Goal: Information Seeking & Learning: Learn about a topic

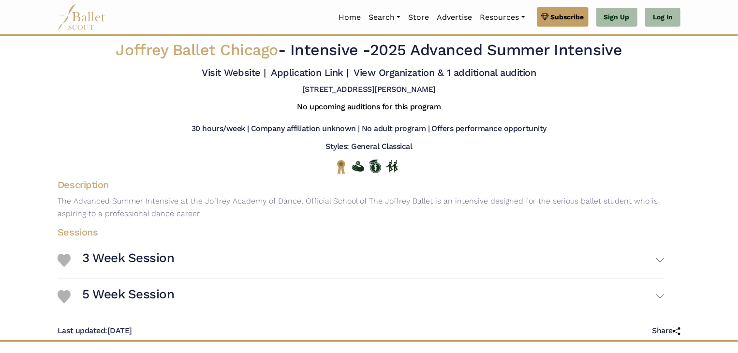
scroll to position [64, 0]
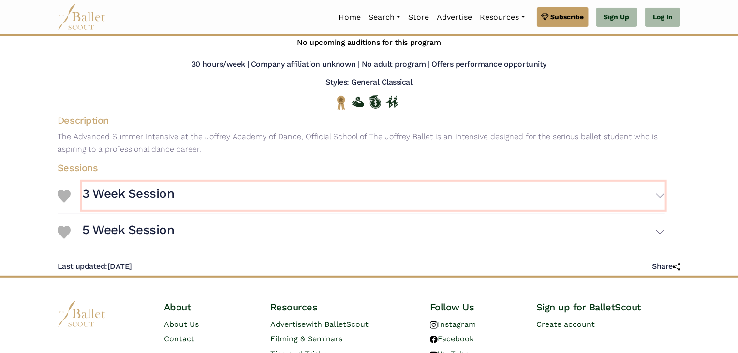
click at [143, 195] on h3 "3 Week Session" at bounding box center [128, 194] width 92 height 16
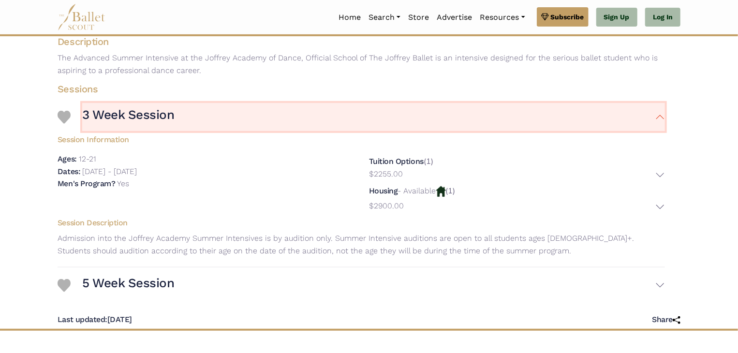
scroll to position [144, 0]
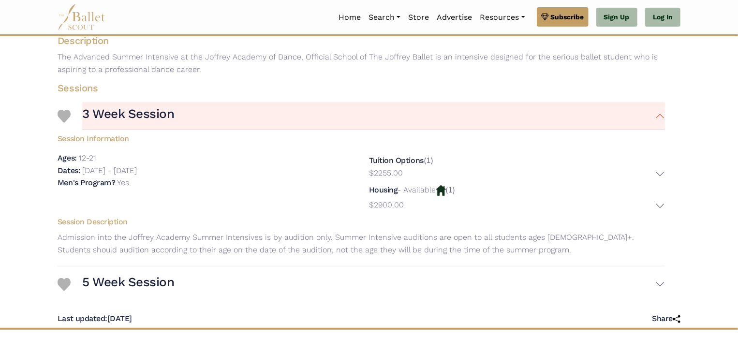
click at [149, 235] on p "Admission into the Joffrey Academy Summer Intensives is by audition only. Summe…" at bounding box center [361, 243] width 623 height 25
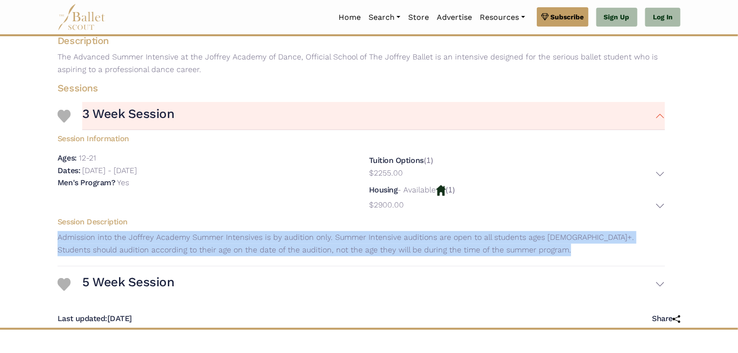
click at [149, 235] on p "Admission into the Joffrey Academy Summer Intensives is by audition only. Summe…" at bounding box center [361, 243] width 623 height 25
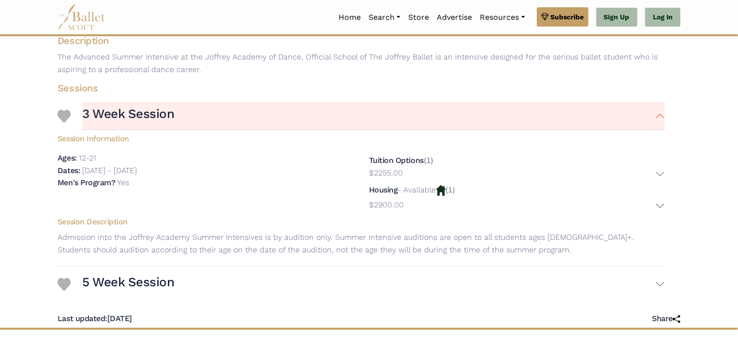
click at [149, 235] on p "Admission into the Joffrey Academy Summer Intensives is by audition only. Summe…" at bounding box center [361, 243] width 623 height 25
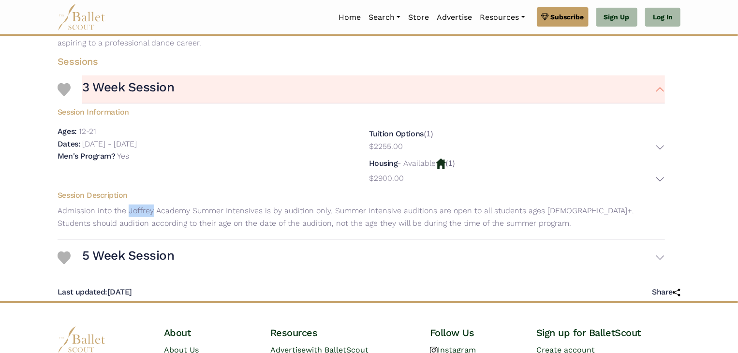
scroll to position [173, 0]
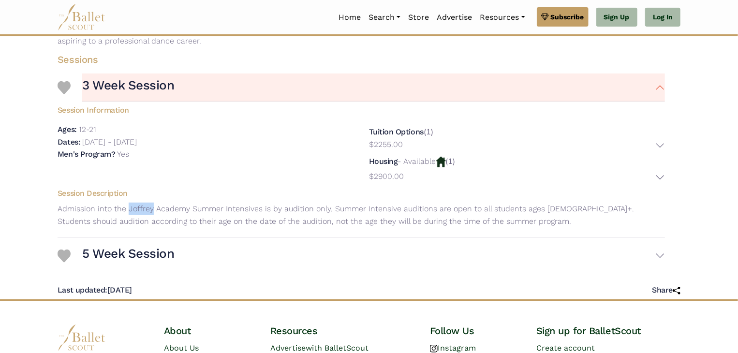
click at [149, 235] on div "3 Week Session Session Information Ages: 12-21 Dates: $2255.00" at bounding box center [362, 154] width 608 height 168
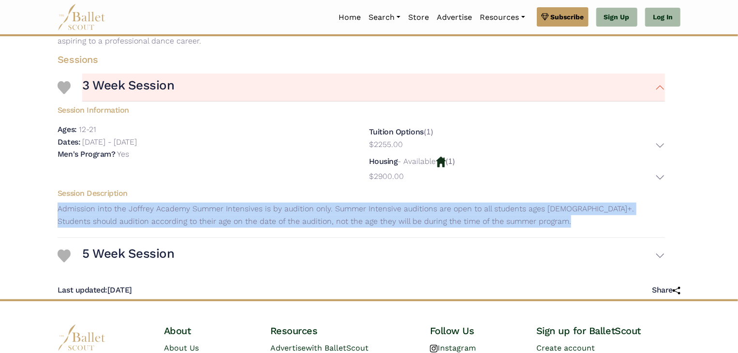
click at [149, 235] on div "3 Week Session Session Information Ages: 12-21 Dates: $2255.00" at bounding box center [362, 154] width 608 height 168
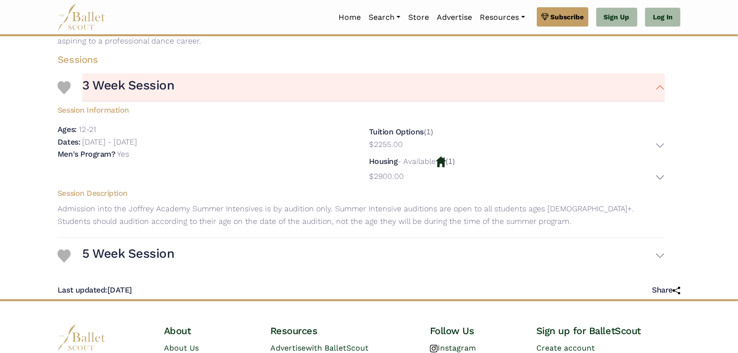
click at [149, 235] on div "3 Week Session Session Information Ages: 12-21 Dates: $2255.00" at bounding box center [362, 154] width 608 height 168
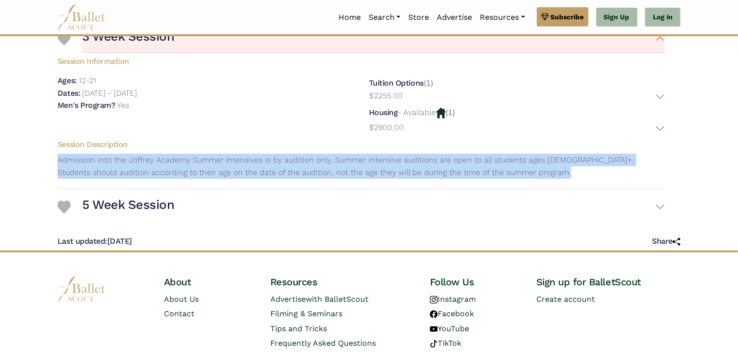
scroll to position [226, 0]
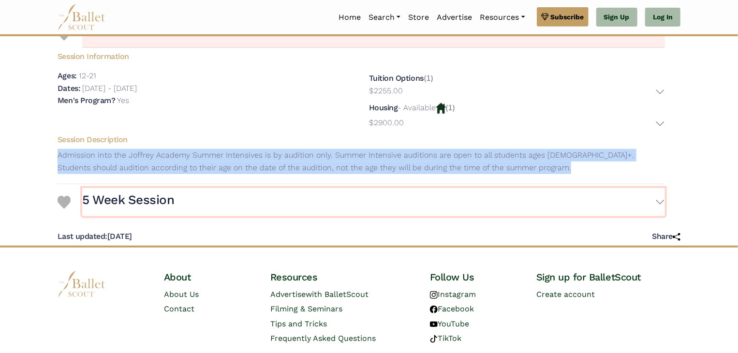
click at [140, 204] on h3 "5 Week Session" at bounding box center [128, 200] width 92 height 16
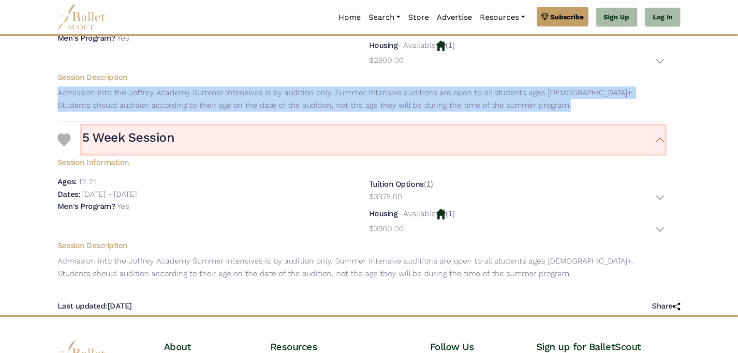
scroll to position [288, 0]
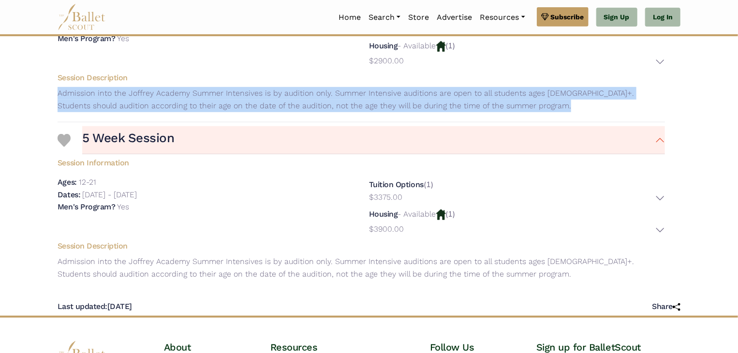
click at [150, 236] on div "Ages: 12-21 Dates: [DATE] - [DATE]" at bounding box center [206, 206] width 312 height 61
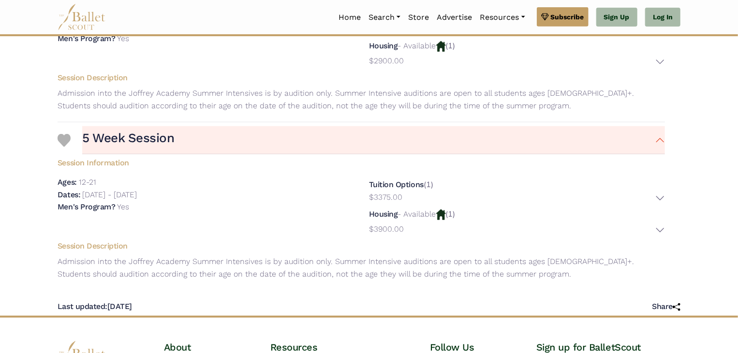
click at [150, 236] on div "Ages: 12-21 Dates: [DATE] - [DATE]" at bounding box center [206, 206] width 312 height 61
click at [208, 304] on div "Last updated: [DATE] Share" at bounding box center [369, 303] width 623 height 26
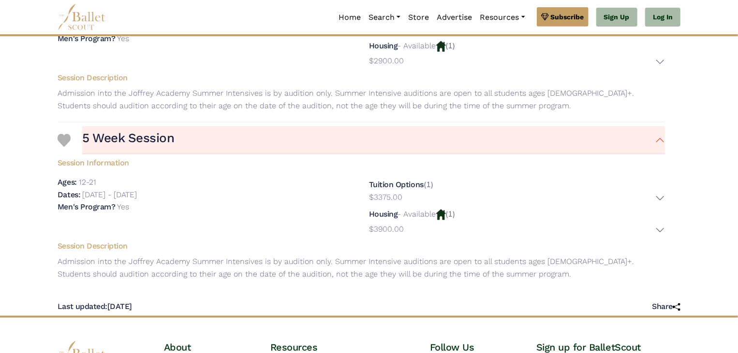
click at [197, 254] on div "Session Description Admission into the Joffrey Academy Summer Intensives is by …" at bounding box center [361, 262] width 623 height 49
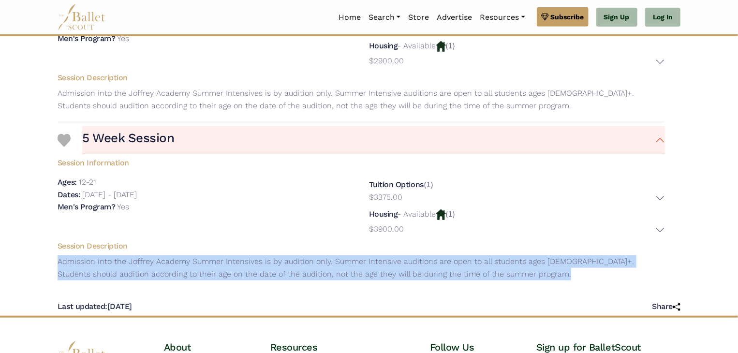
click at [197, 254] on div "Session Description Admission into the Joffrey Academy Summer Intensives is by …" at bounding box center [361, 262] width 623 height 49
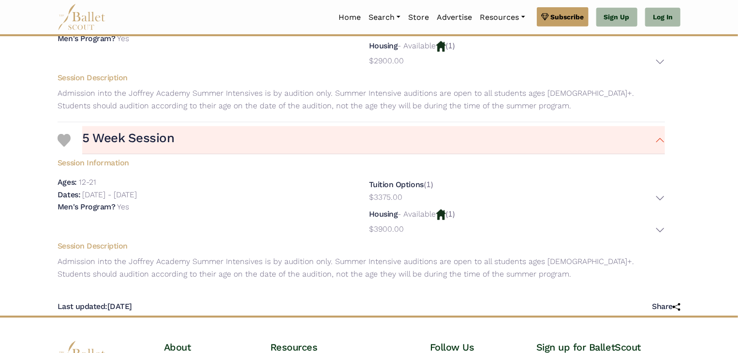
click at [197, 254] on div "Session Description Admission into the Joffrey Academy Summer Intensives is by …" at bounding box center [361, 262] width 623 height 49
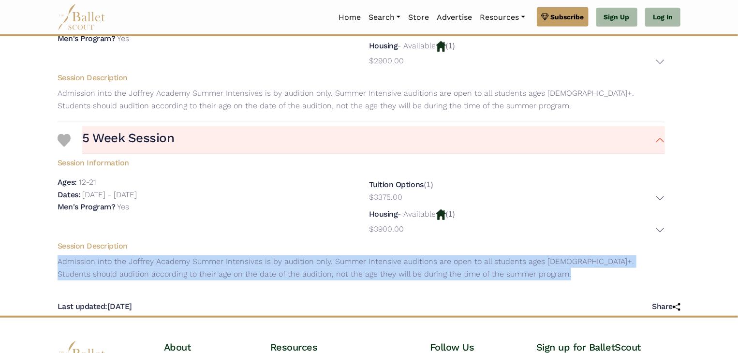
click at [197, 254] on div "Session Description Admission into the Joffrey Academy Summer Intensives is by …" at bounding box center [361, 262] width 623 height 49
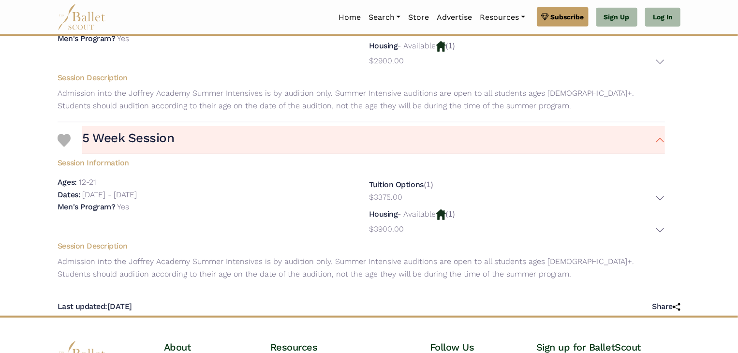
click at [197, 254] on div "Session Description Admission into the Joffrey Academy Summer Intensives is by …" at bounding box center [361, 262] width 623 height 49
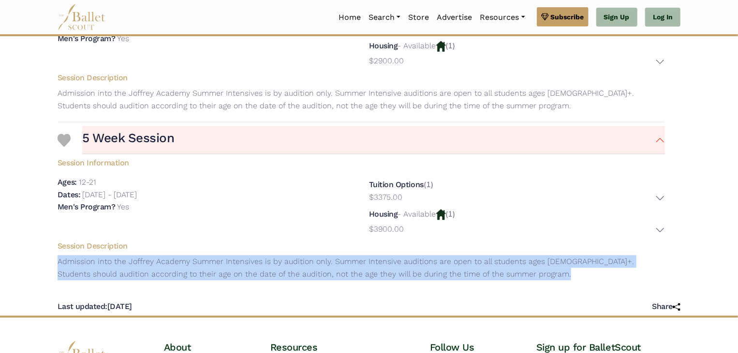
click at [197, 254] on div "Session Description Admission into the Joffrey Academy Summer Intensives is by …" at bounding box center [361, 262] width 623 height 49
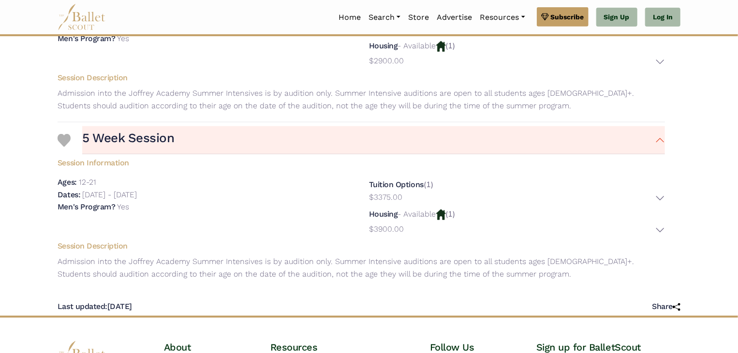
click at [197, 254] on div "Session Description Admission into the Joffrey Academy Summer Intensives is by …" at bounding box center [361, 262] width 623 height 49
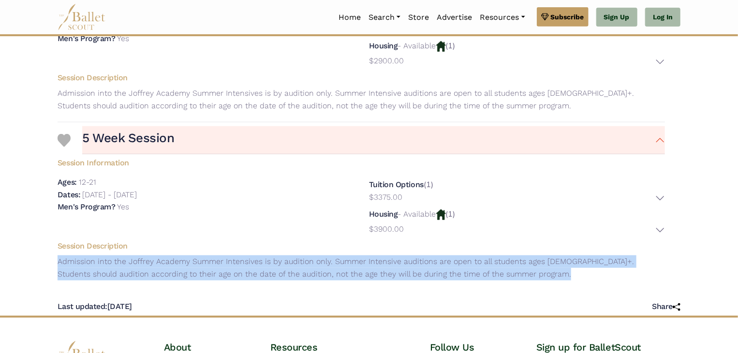
click at [197, 254] on div "Session Description Admission into the Joffrey Academy Summer Intensives is by …" at bounding box center [361, 262] width 623 height 49
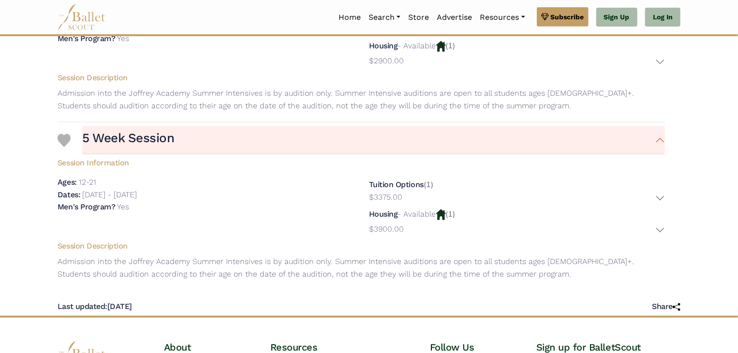
click at [197, 254] on div "Session Description Admission into the Joffrey Academy Summer Intensives is by …" at bounding box center [361, 262] width 623 height 49
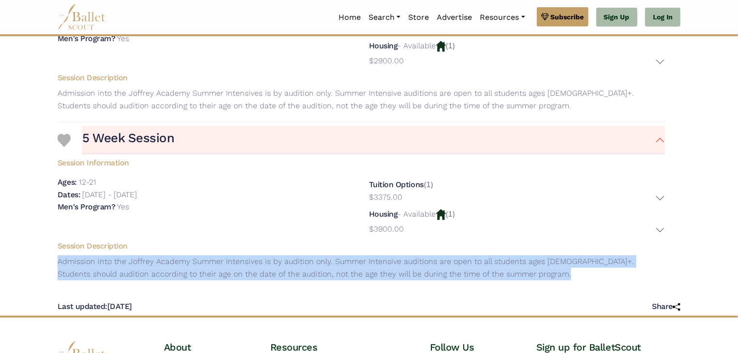
click at [197, 254] on div "Session Description Admission into the Joffrey Academy Summer Intensives is by …" at bounding box center [361, 262] width 623 height 49
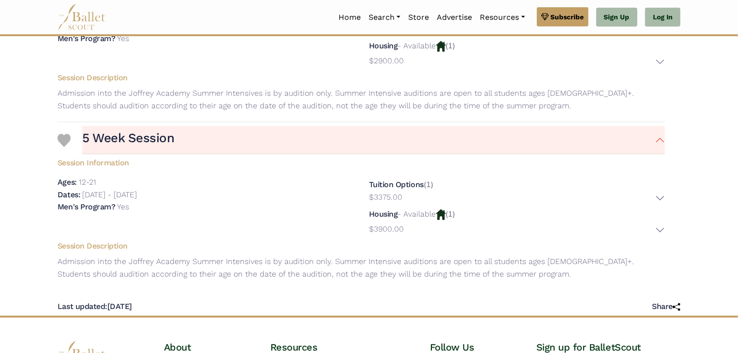
click at [197, 254] on div "Session Description Admission into the Joffrey Academy Summer Intensives is by …" at bounding box center [361, 262] width 623 height 49
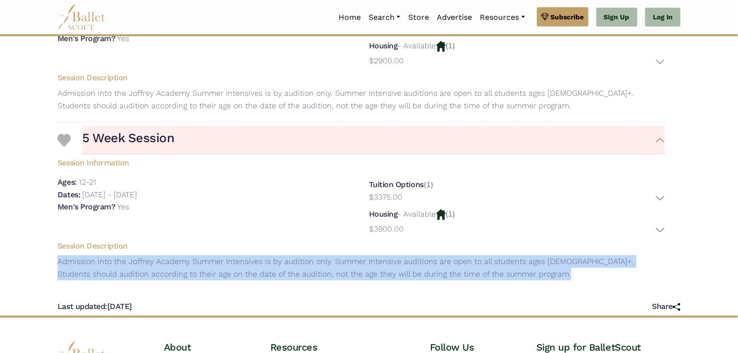
click at [197, 254] on div "Session Description Admission into the Joffrey Academy Summer Intensives is by …" at bounding box center [361, 262] width 623 height 49
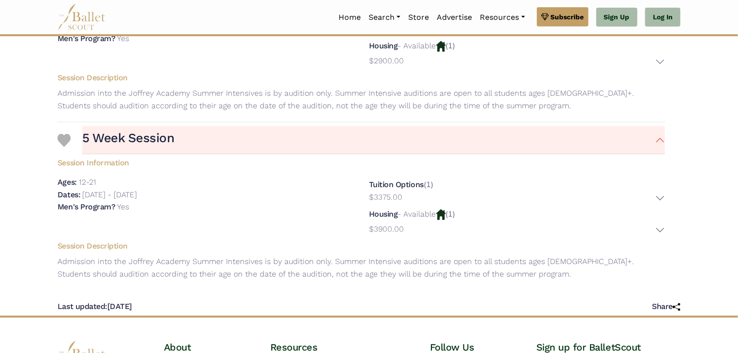
scroll to position [391, 0]
